Goal: Check status: Verify the current state of an ongoing process or item

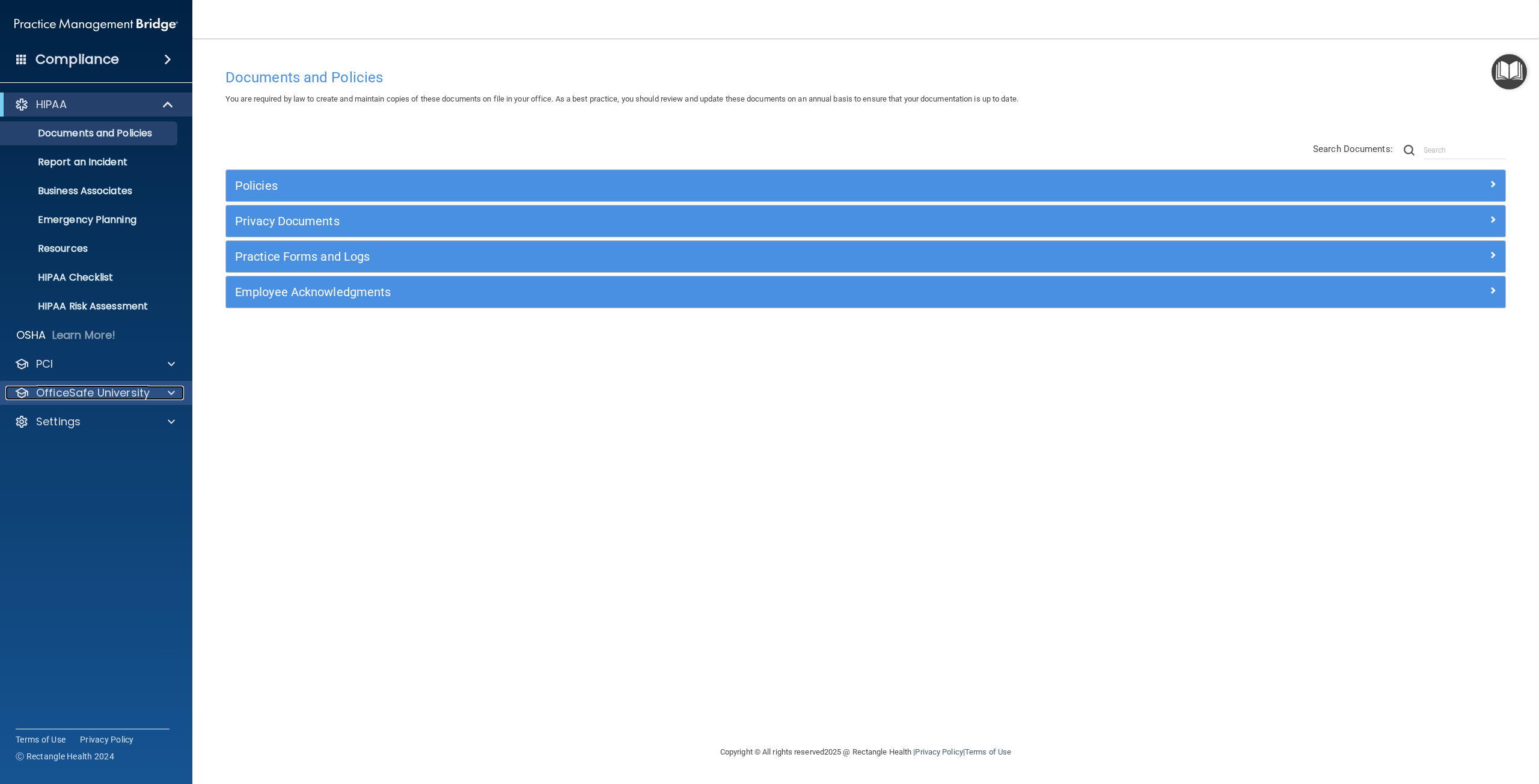
click at [102, 392] on p "OfficeSafe University" at bounding box center [92, 393] width 114 height 14
click at [114, 416] on div "HIPAA Training" at bounding box center [90, 421] width 164 height 12
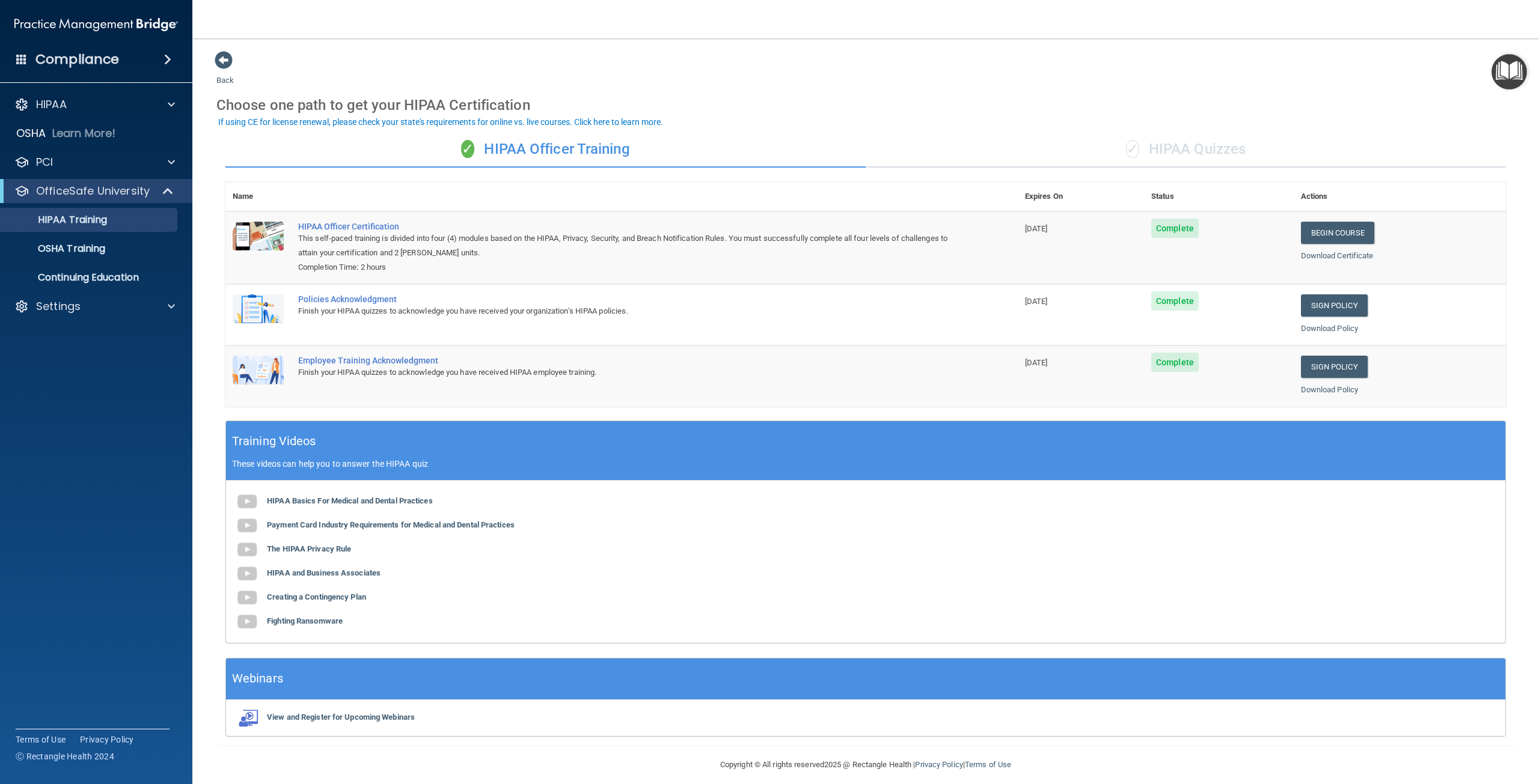
click at [1162, 140] on div "✓ HIPAA Quizzes" at bounding box center [1185, 149] width 640 height 36
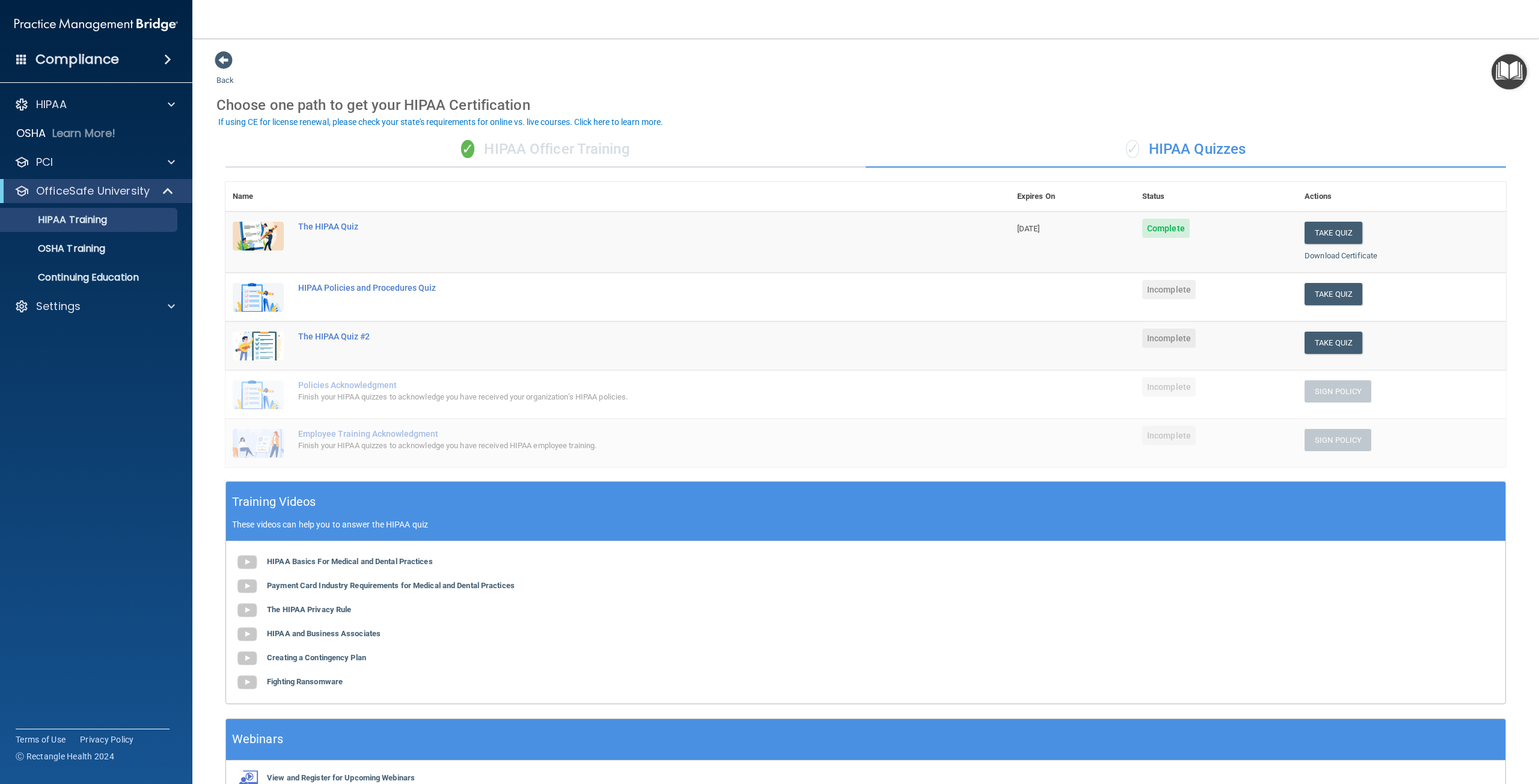
click at [525, 141] on div "✓ HIPAA Officer Training" at bounding box center [545, 149] width 640 height 36
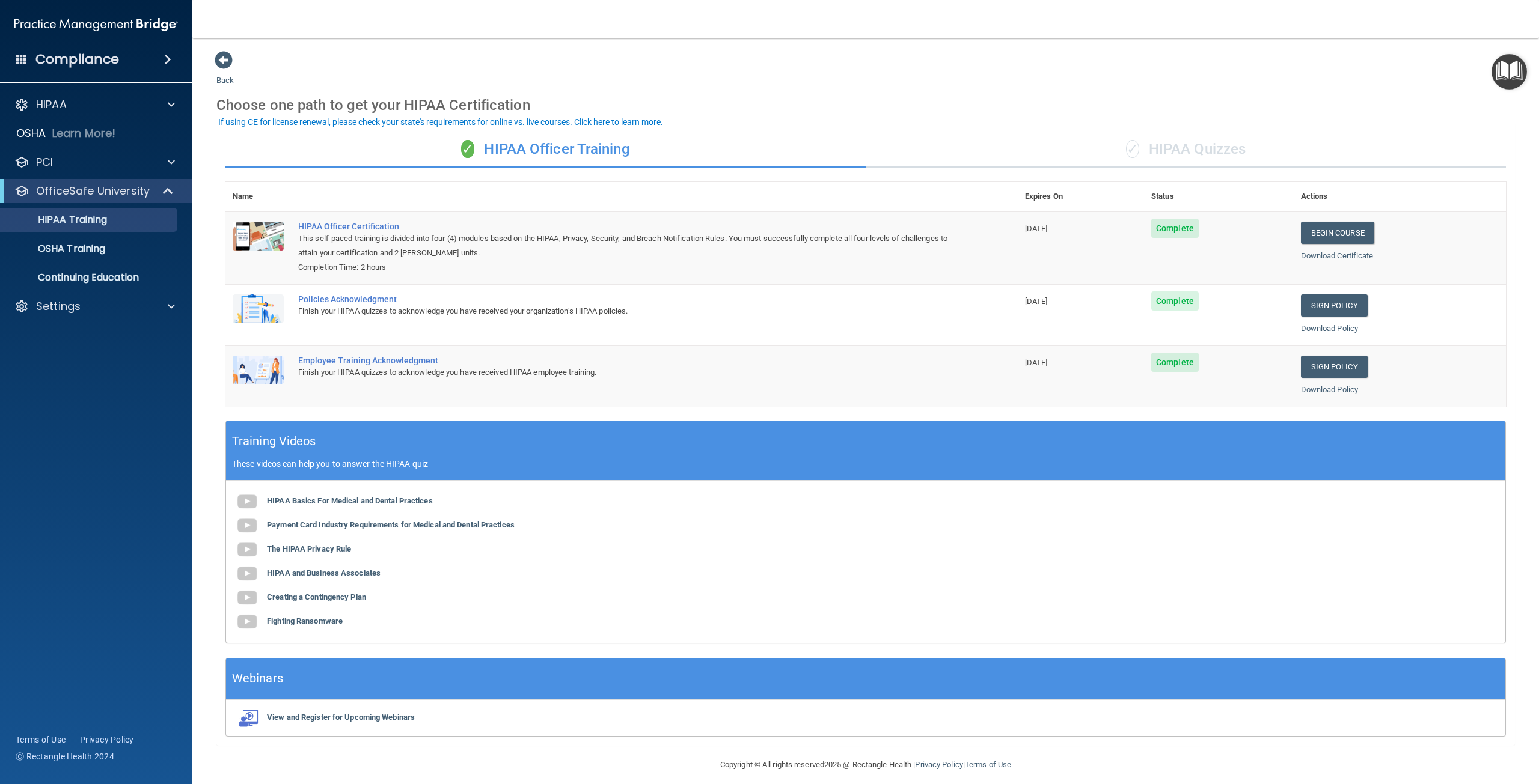
click at [1217, 148] on div "✓ HIPAA Quizzes" at bounding box center [1185, 149] width 640 height 36
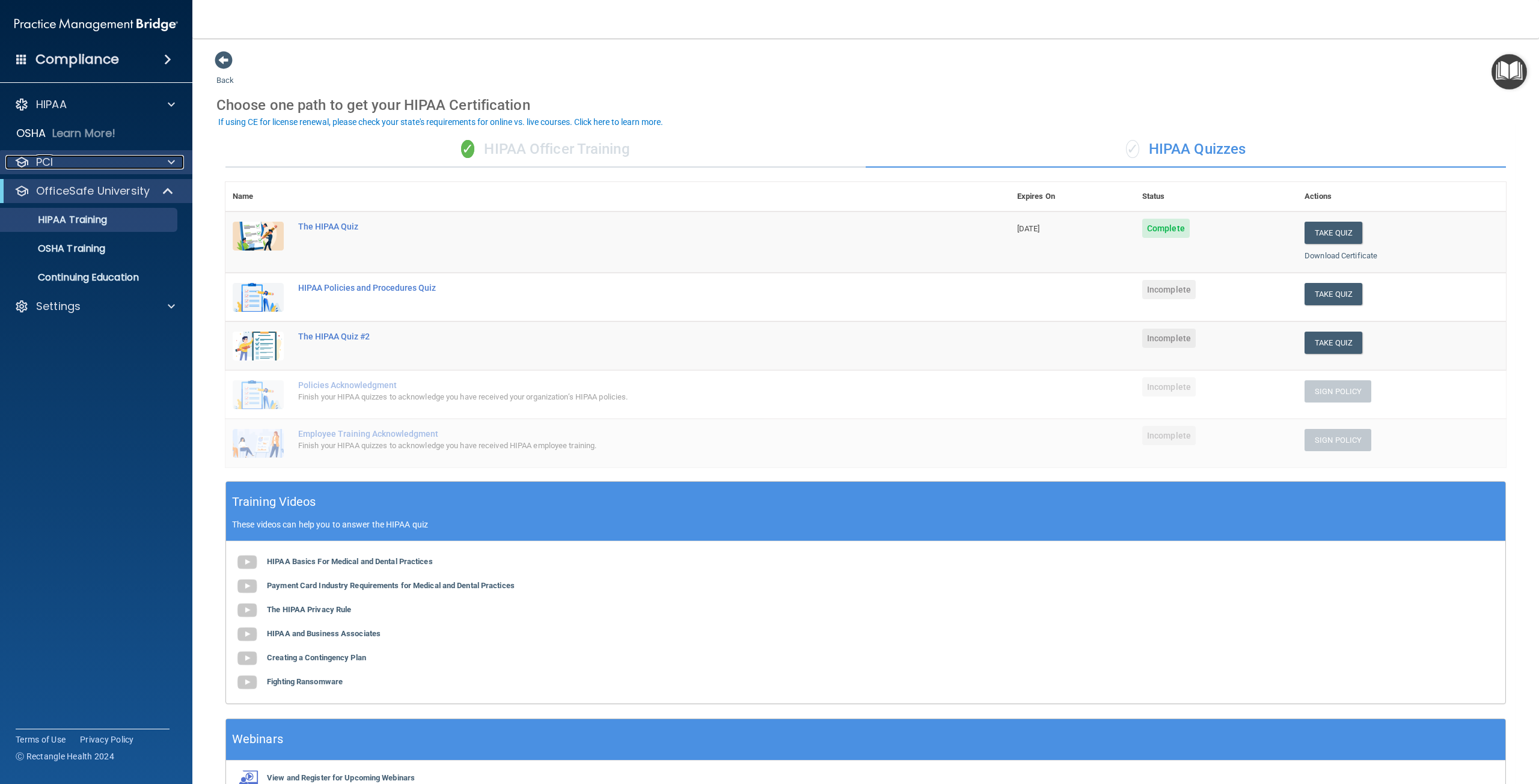
click at [95, 166] on div "PCI" at bounding box center [80, 162] width 149 height 14
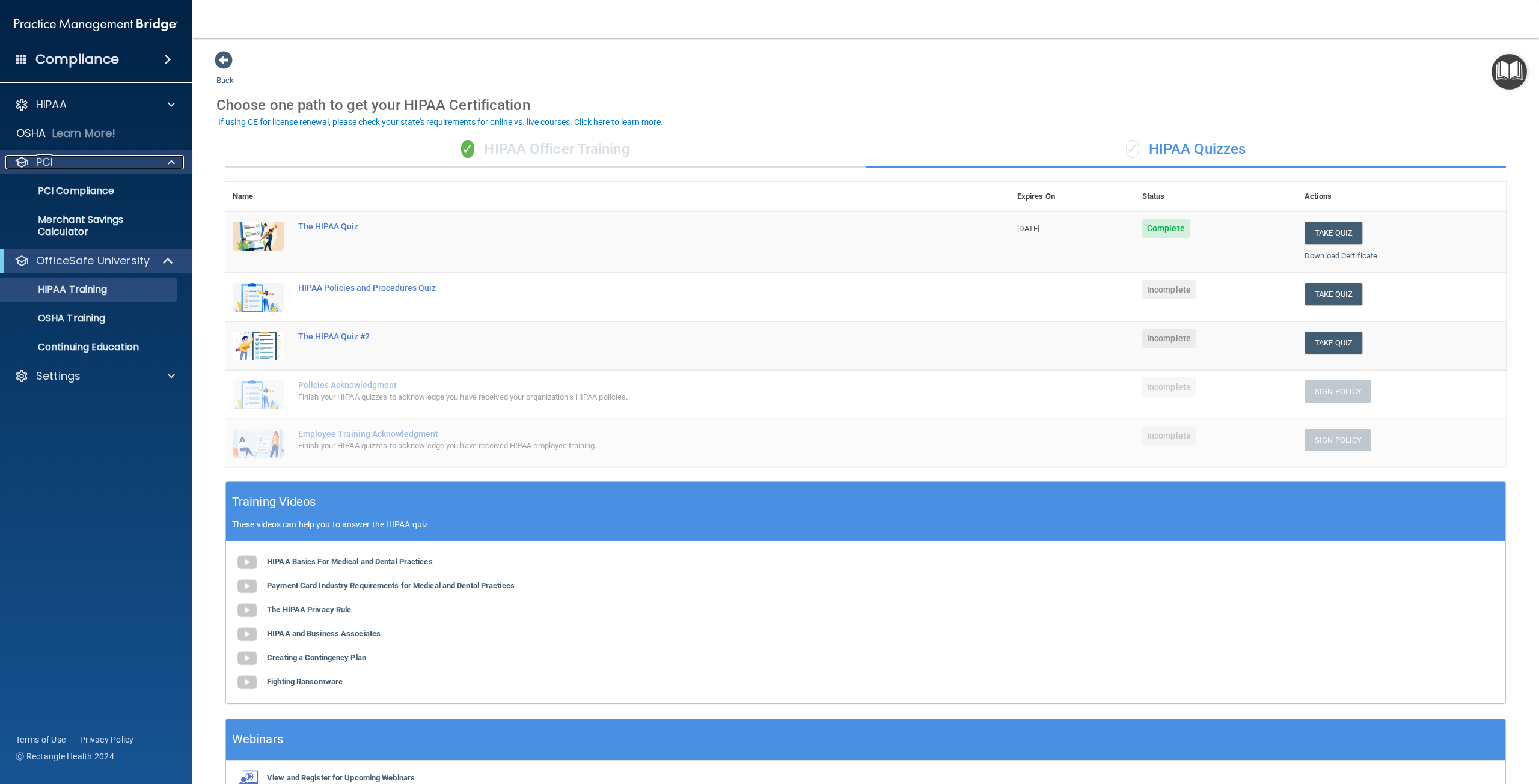
click at [95, 166] on div "PCI" at bounding box center [80, 162] width 149 height 14
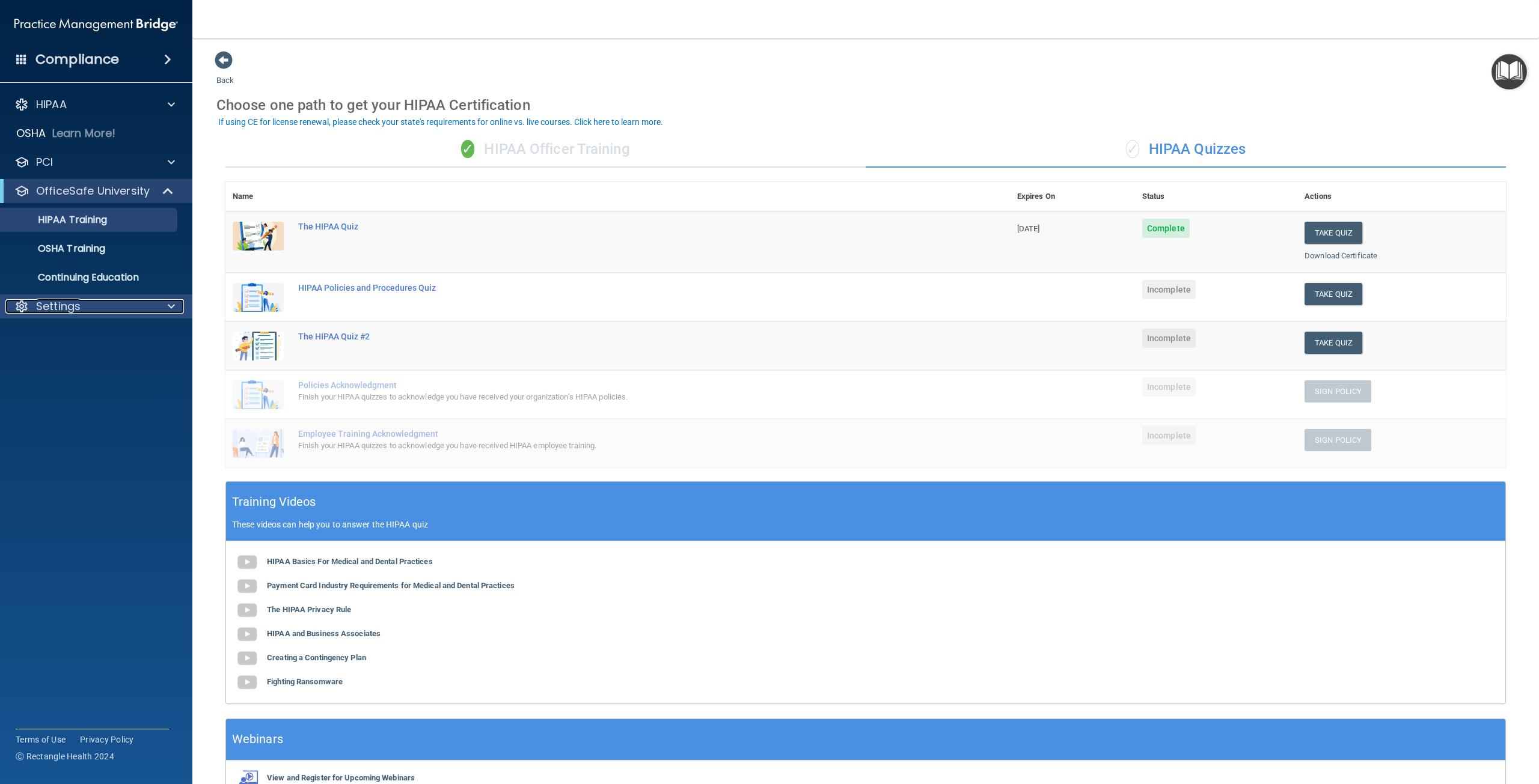
click at [136, 313] on div "Settings" at bounding box center [80, 306] width 149 height 14
click at [57, 371] on link "My Users" at bounding box center [83, 364] width 189 height 24
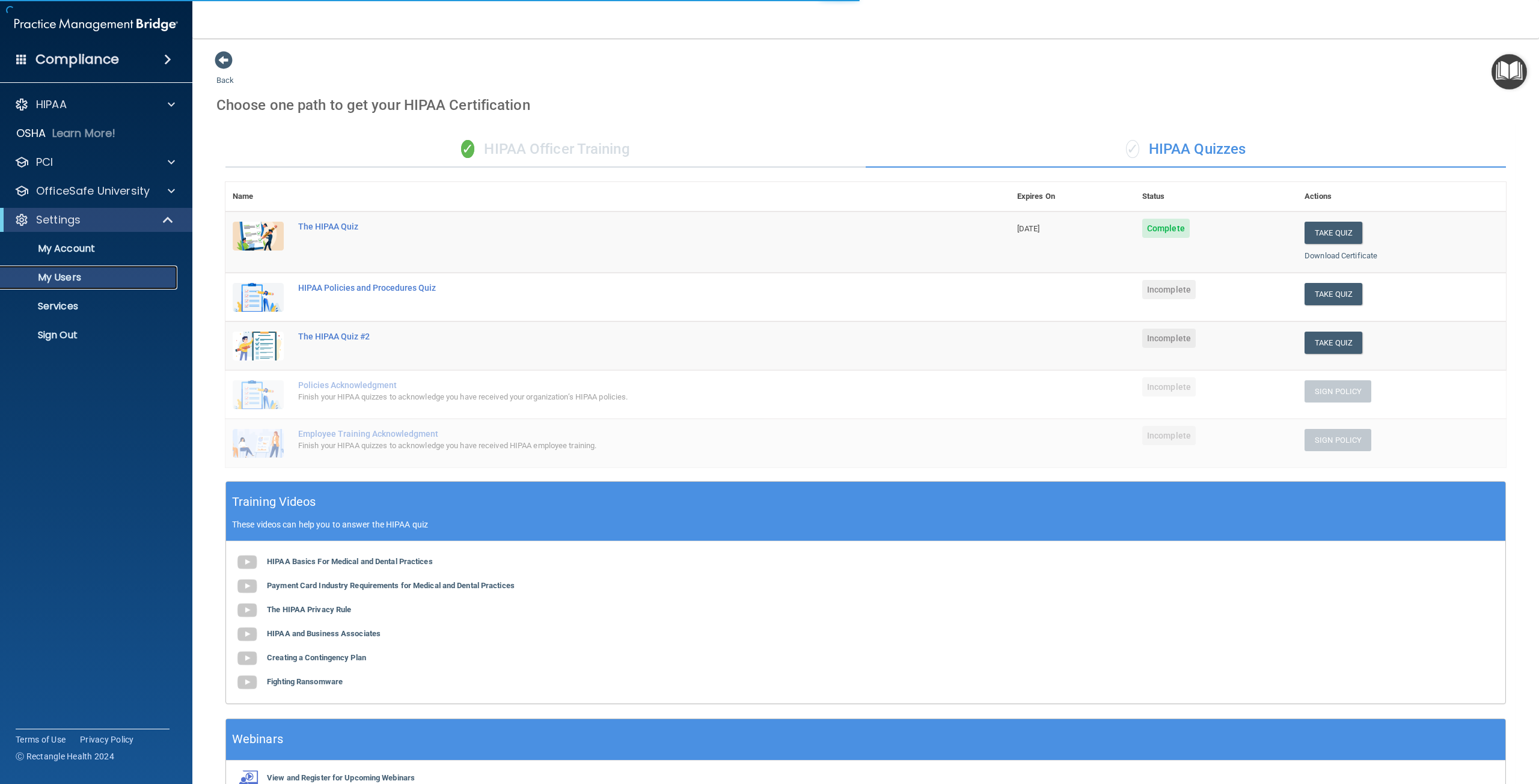
select select "20"
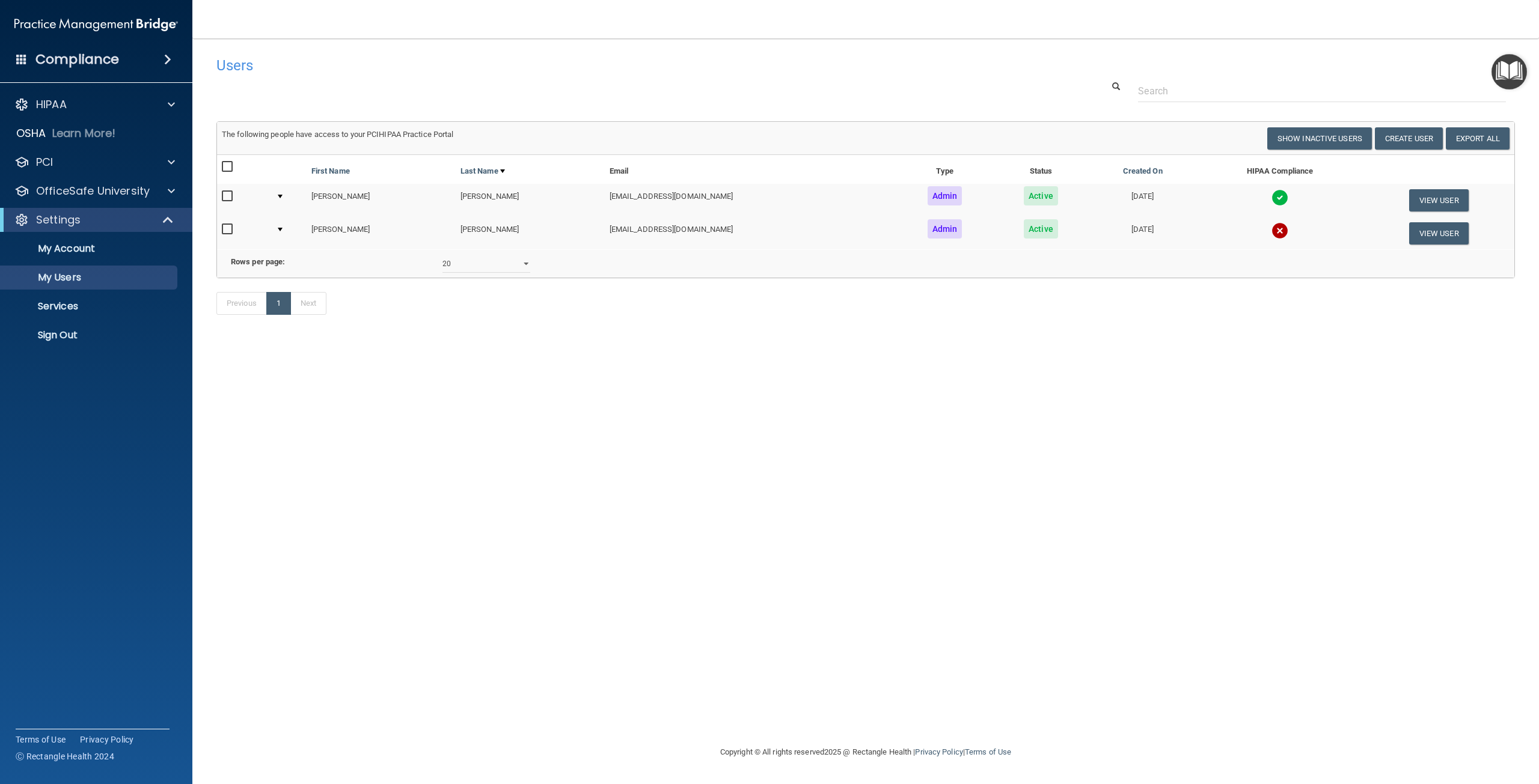
click at [335, 229] on td "[PERSON_NAME]" at bounding box center [381, 233] width 149 height 33
click at [605, 228] on td "[EMAIL_ADDRESS][DOMAIN_NAME]" at bounding box center [751, 233] width 291 height 33
click at [455, 227] on td "[PERSON_NAME]" at bounding box center [529, 233] width 149 height 33
click at [625, 227] on td "[EMAIL_ADDRESS][DOMAIN_NAME]" at bounding box center [751, 233] width 291 height 33
click at [283, 229] on div at bounding box center [280, 229] width 5 height 4
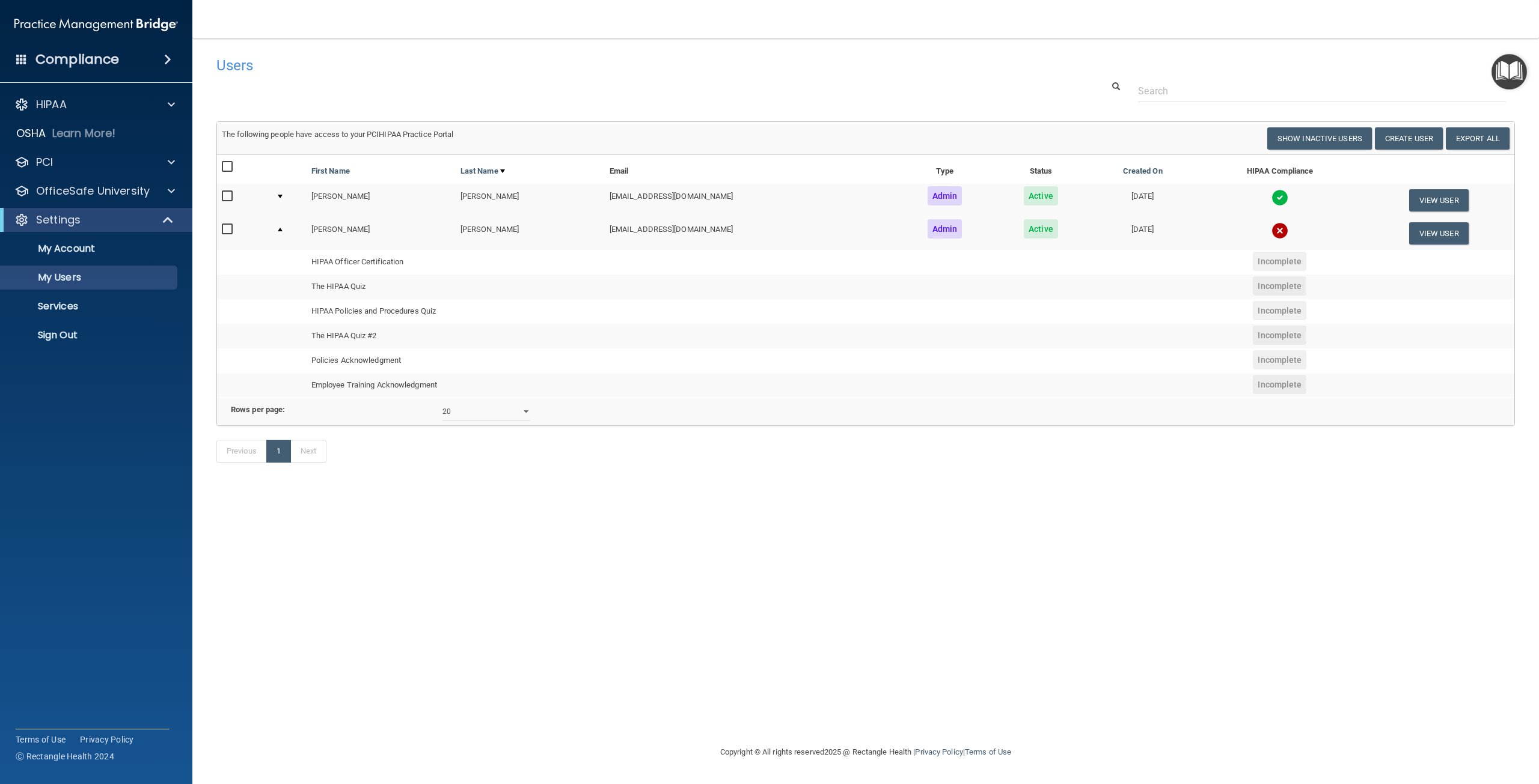
click at [1291, 256] on span "Incomplete" at bounding box center [1279, 261] width 53 height 19
click at [1272, 340] on span "Incomplete" at bounding box center [1279, 335] width 53 height 19
click at [1270, 375] on span "Incomplete" at bounding box center [1279, 384] width 53 height 19
click at [276, 195] on td at bounding box center [289, 201] width 36 height 33
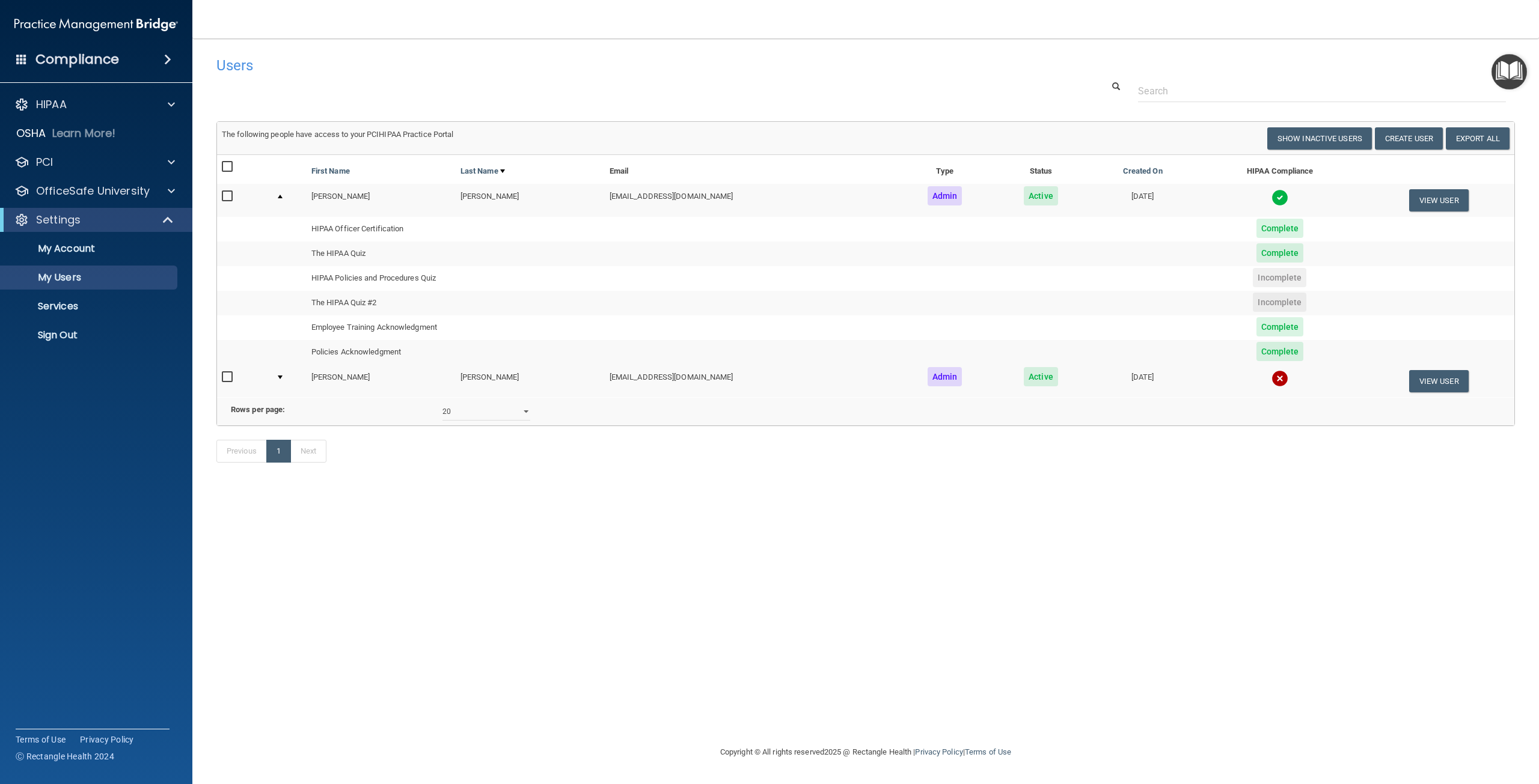
click at [284, 202] on td at bounding box center [289, 200] width 36 height 33
